Goal: Find contact information: Find contact information

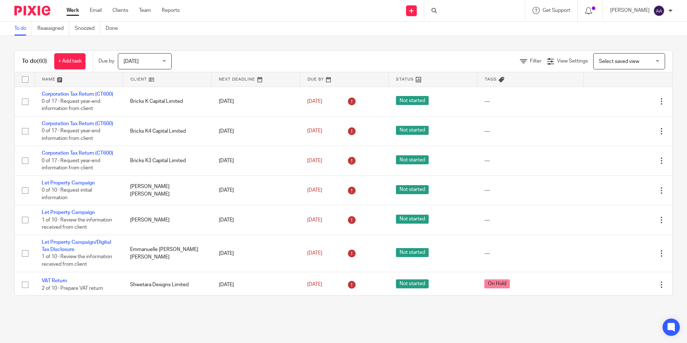
click at [459, 13] on div at bounding box center [474, 10] width 101 height 21
click at [448, 11] on input "Search" at bounding box center [470, 12] width 65 height 6
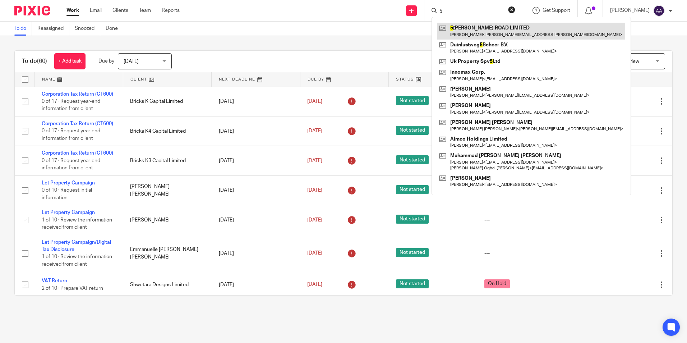
type input "5"
click at [472, 29] on link at bounding box center [531, 31] width 188 height 17
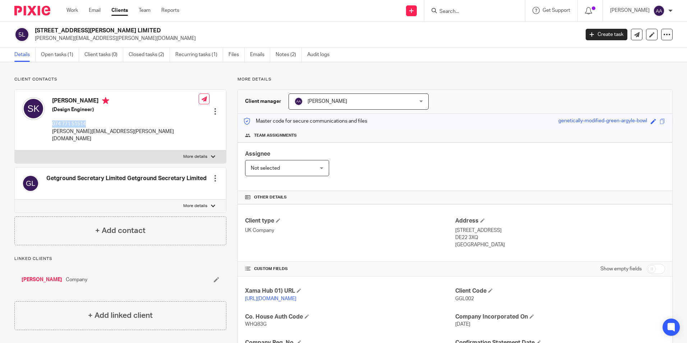
drag, startPoint x: 52, startPoint y: 124, endPoint x: 99, endPoint y: 127, distance: 47.2
click at [99, 127] on p "074 771 51514" at bounding box center [125, 123] width 146 height 7
copy p "074 771 51514"
click at [474, 14] on input "Search" at bounding box center [470, 12] width 65 height 6
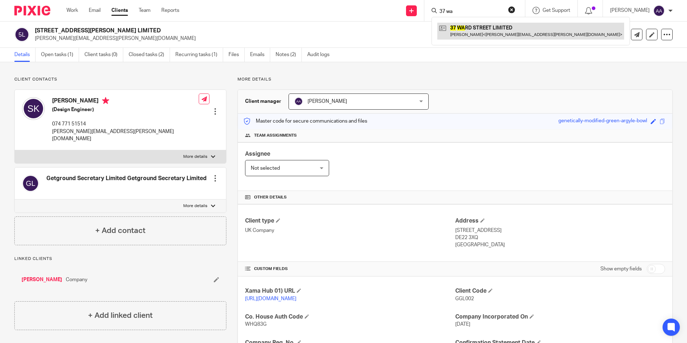
type input "37 wa"
click at [481, 32] on link at bounding box center [530, 31] width 187 height 17
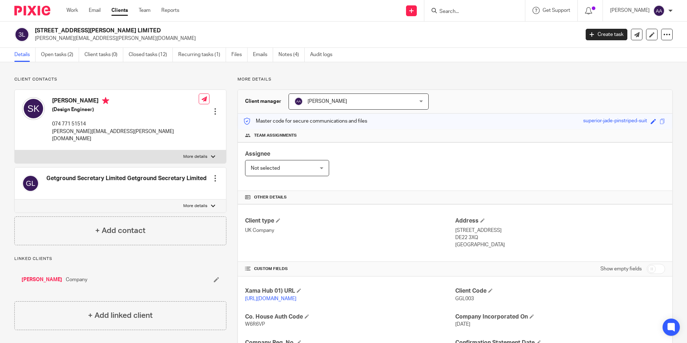
click at [470, 10] on input "Search" at bounding box center [470, 12] width 65 height 6
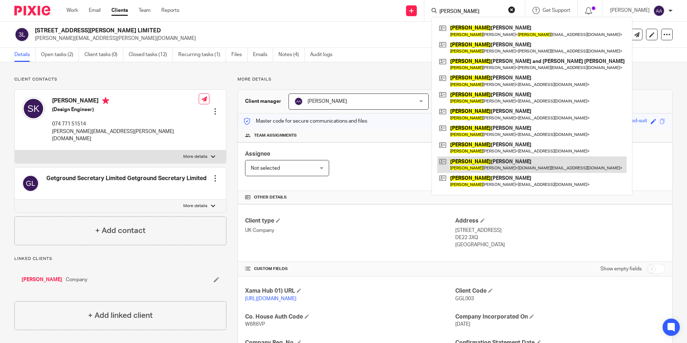
type input "christopher"
click at [495, 166] on link at bounding box center [531, 164] width 189 height 17
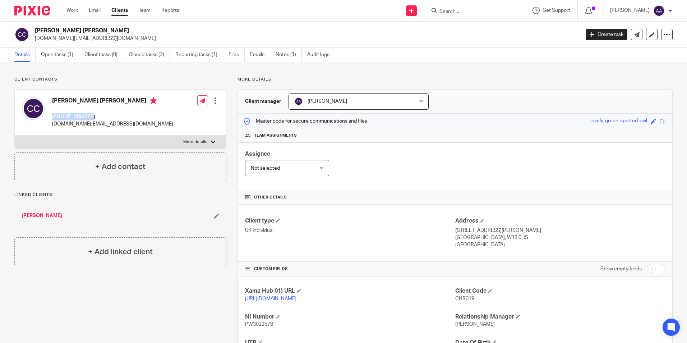
drag, startPoint x: 104, startPoint y: 115, endPoint x: 48, endPoint y: 112, distance: 56.1
click at [48, 112] on div "Christopher James Collins +447957664090 chrisilondon.cc@googlemail.com" at bounding box center [97, 112] width 151 height 38
copy p "+447957664090"
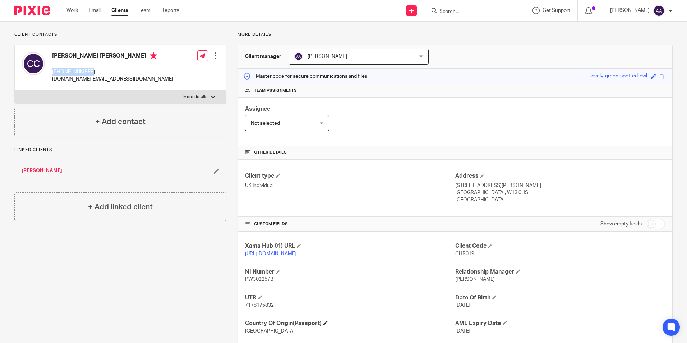
scroll to position [95, 0]
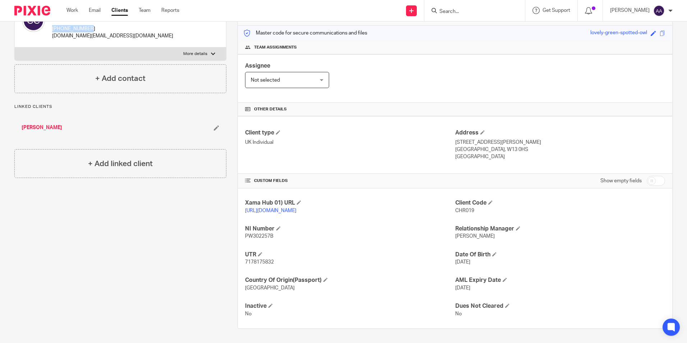
drag, startPoint x: 449, startPoint y: 202, endPoint x: 472, endPoint y: 204, distance: 23.1
click at [472, 204] on div "Xama Hub 01) URL https://platform.xamatech.com/portal/crm/clients/d497b270-293d…" at bounding box center [455, 258] width 434 height 140
drag, startPoint x: 472, startPoint y: 204, endPoint x: 473, endPoint y: 210, distance: 5.8
click at [473, 210] on div "Client Code CHR019" at bounding box center [560, 206] width 210 height 15
drag, startPoint x: 470, startPoint y: 204, endPoint x: 452, endPoint y: 205, distance: 17.6
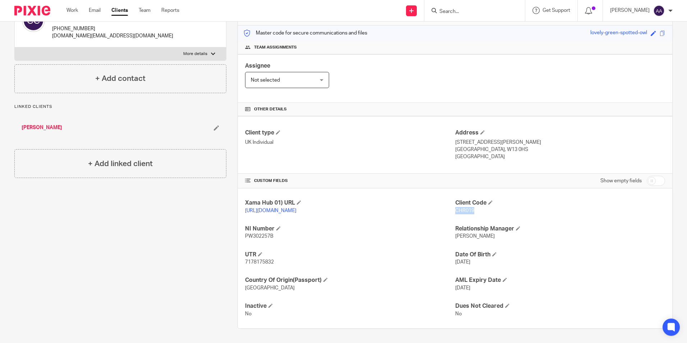
click at [455, 208] on span "CHR019" at bounding box center [464, 210] width 19 height 5
copy span "CHR019"
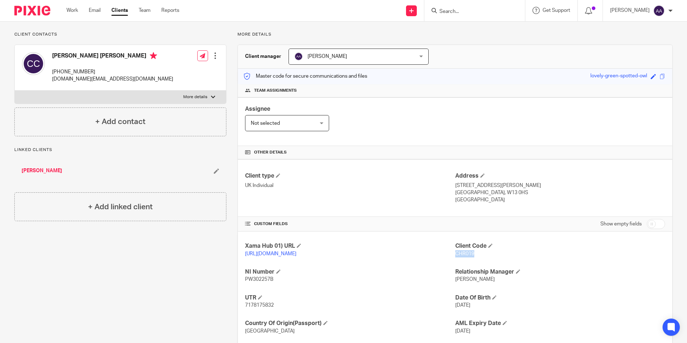
scroll to position [0, 0]
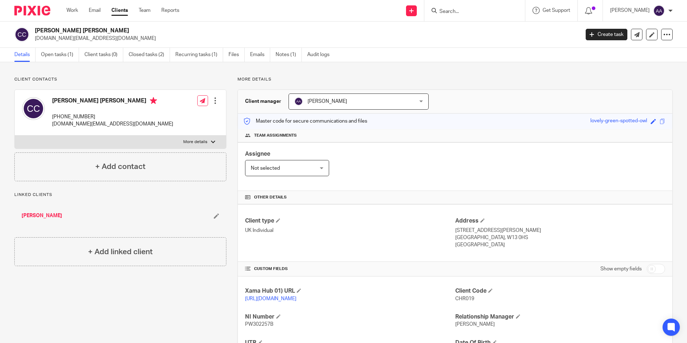
click at [385, 71] on div "Client contacts Christopher James Collins +447957664090 chrisilondon.cc@googlem…" at bounding box center [343, 246] width 687 height 368
drag, startPoint x: 241, startPoint y: 297, endPoint x: 290, endPoint y: 310, distance: 50.8
click at [290, 310] on div "Xama Hub 01) URL https://platform.xamatech.com/portal/crm/clients/d497b270-293d…" at bounding box center [455, 346] width 434 height 140
click at [409, 173] on div "Assignee Not selected Not selected Not selected Aarshika Awale Aayush Niraula A…" at bounding box center [455, 166] width 434 height 48
